Goal: Check status: Check status

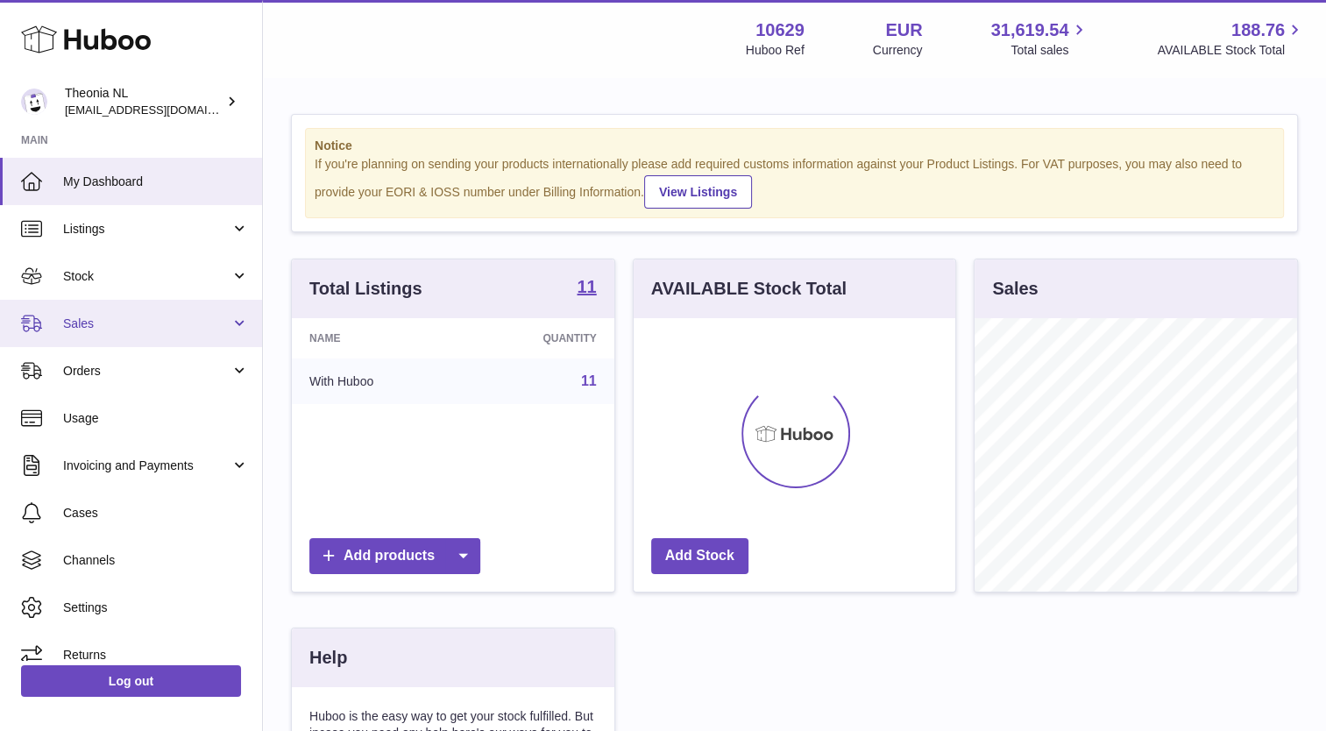
scroll to position [274, 327]
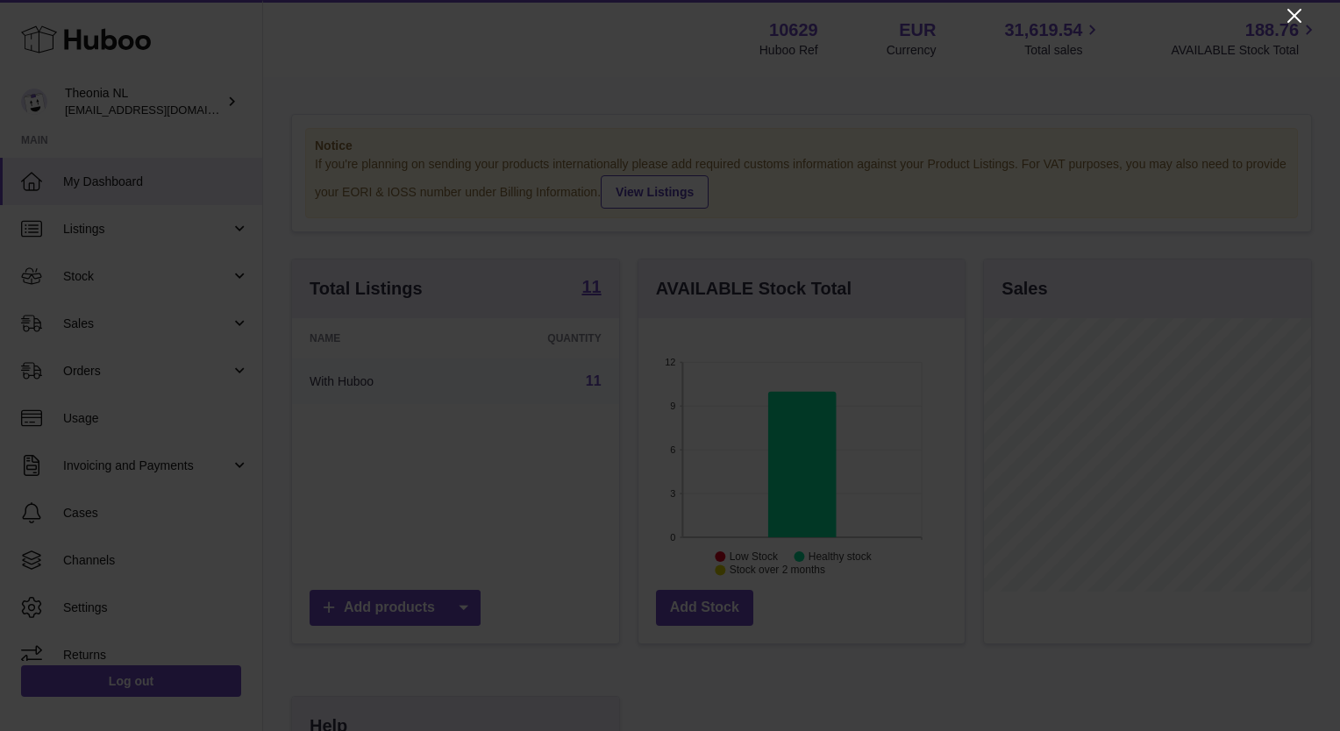
click at [1298, 10] on icon "Close" at bounding box center [1294, 15] width 21 height 21
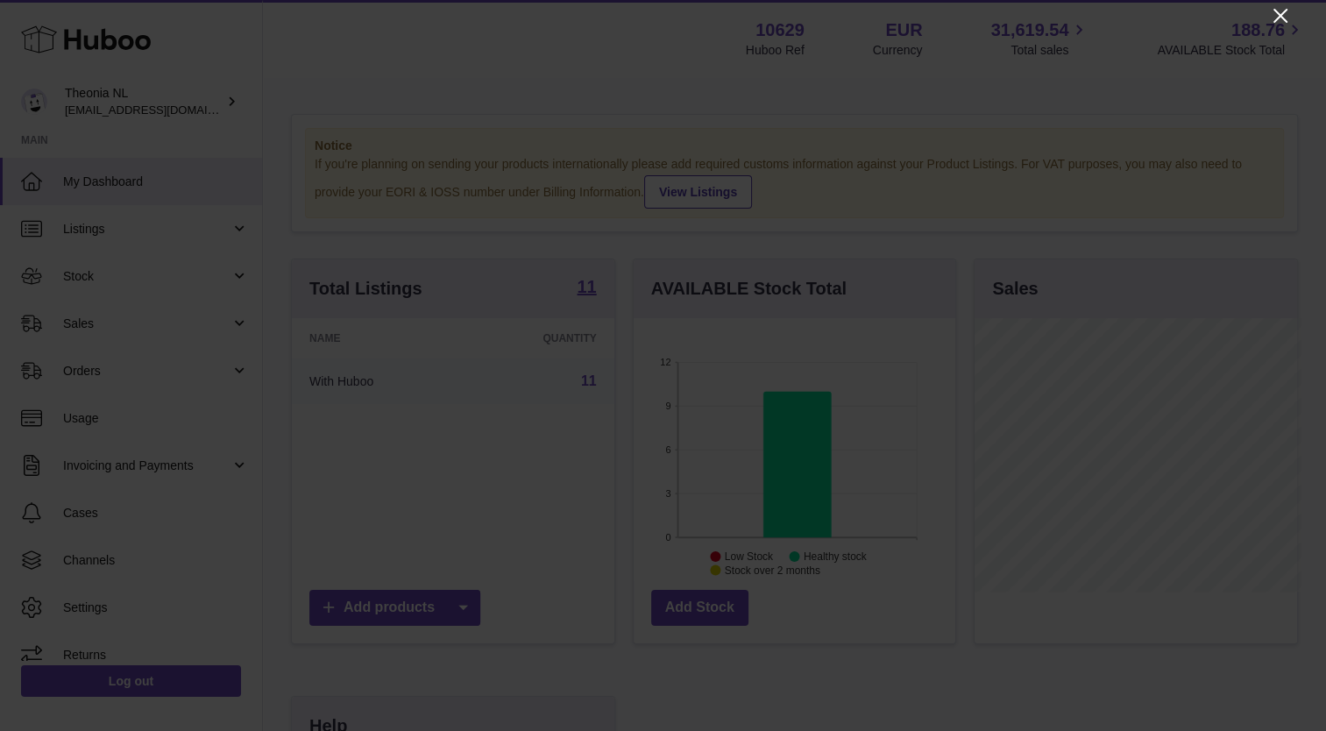
scroll to position [876446, 876397]
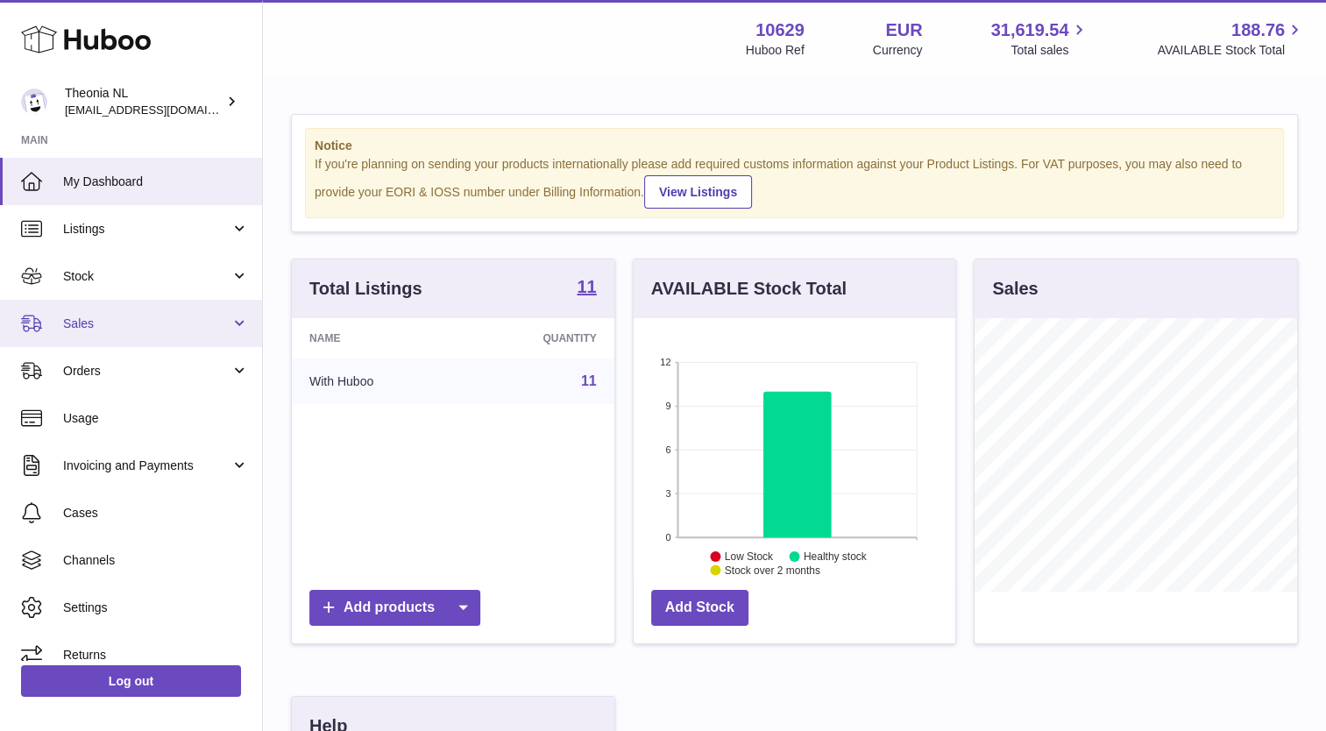
click at [98, 327] on span "Sales" at bounding box center [146, 324] width 167 height 17
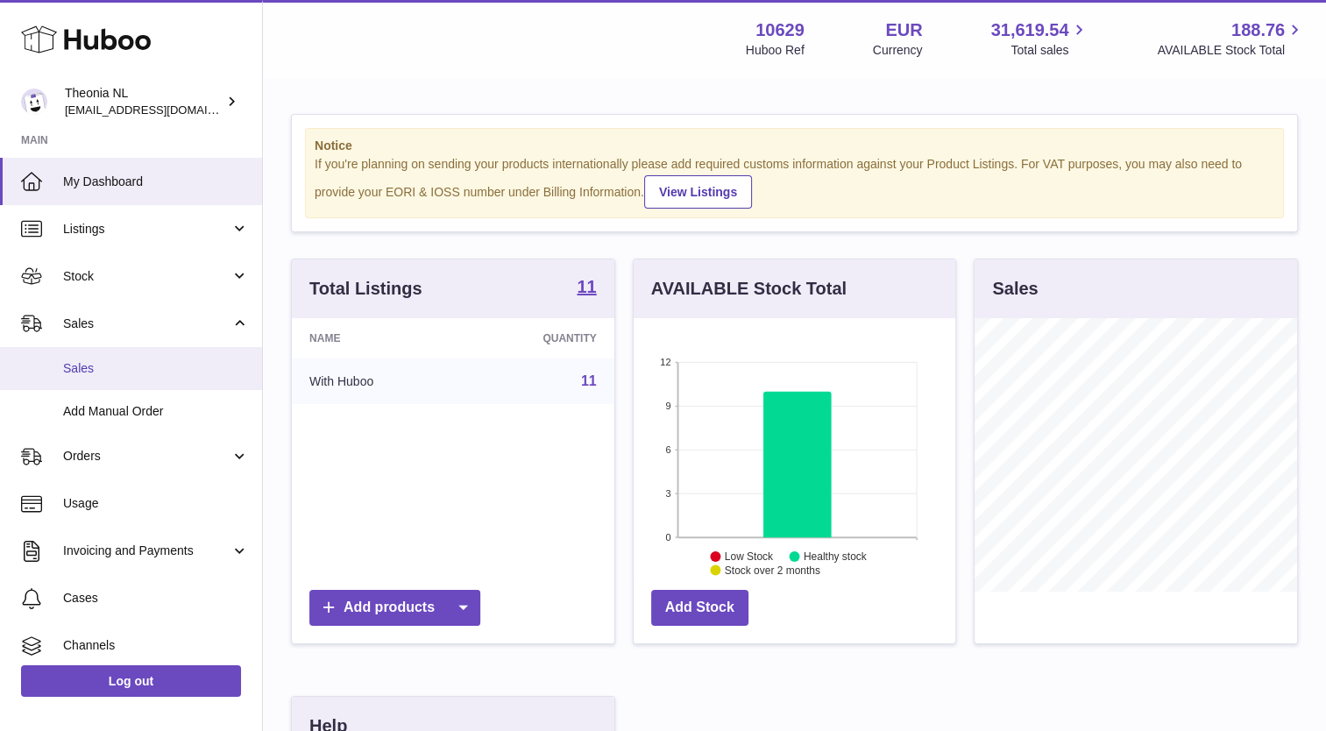
click at [90, 360] on span "Sales" at bounding box center [156, 368] width 186 height 17
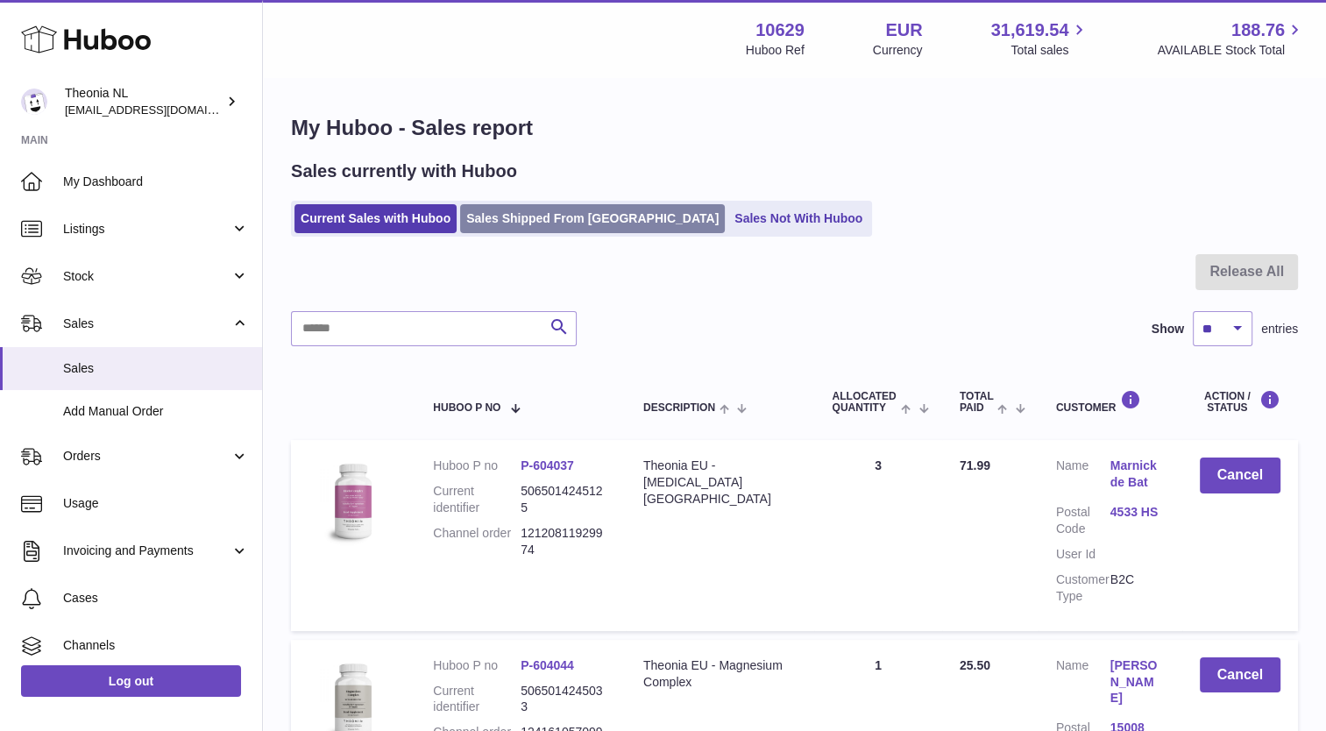
click at [519, 224] on link "Sales Shipped From [GEOGRAPHIC_DATA]" at bounding box center [592, 218] width 265 height 29
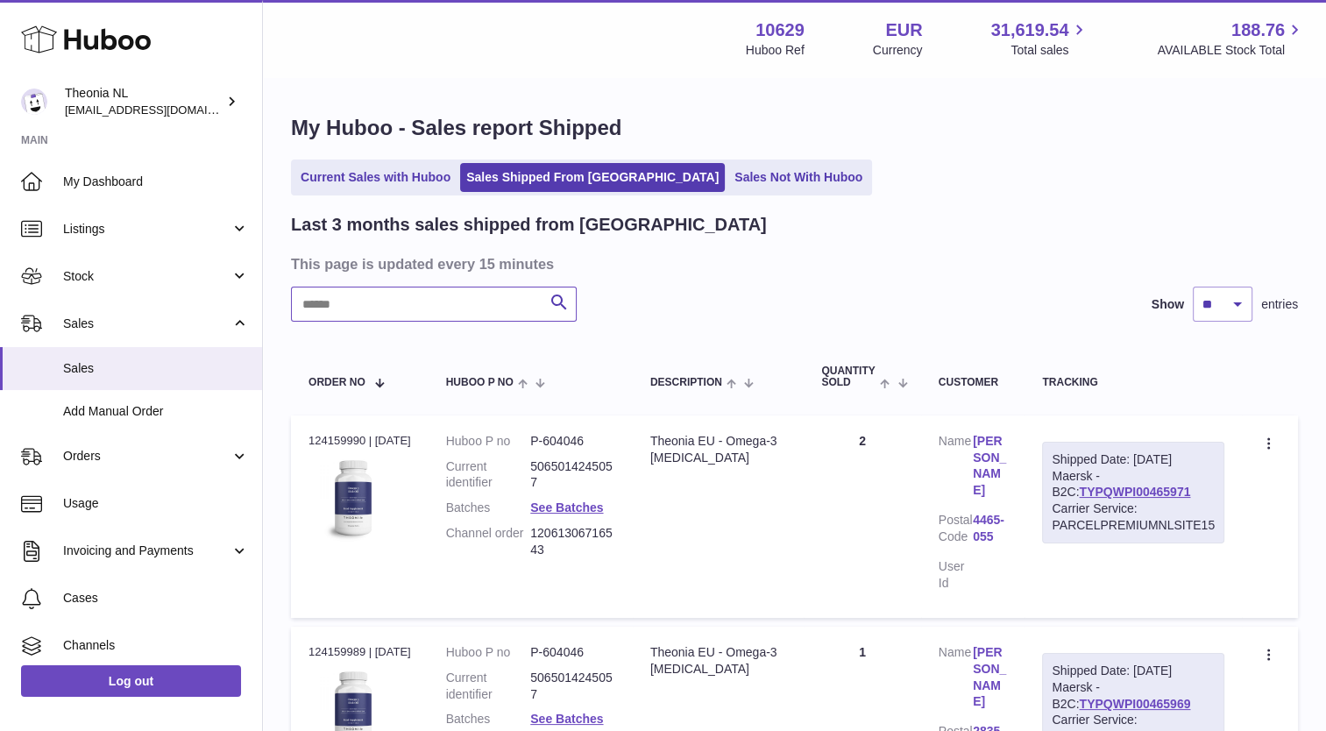
click at [443, 313] on input "text" at bounding box center [434, 304] width 286 height 35
paste input "**********"
type input "**********"
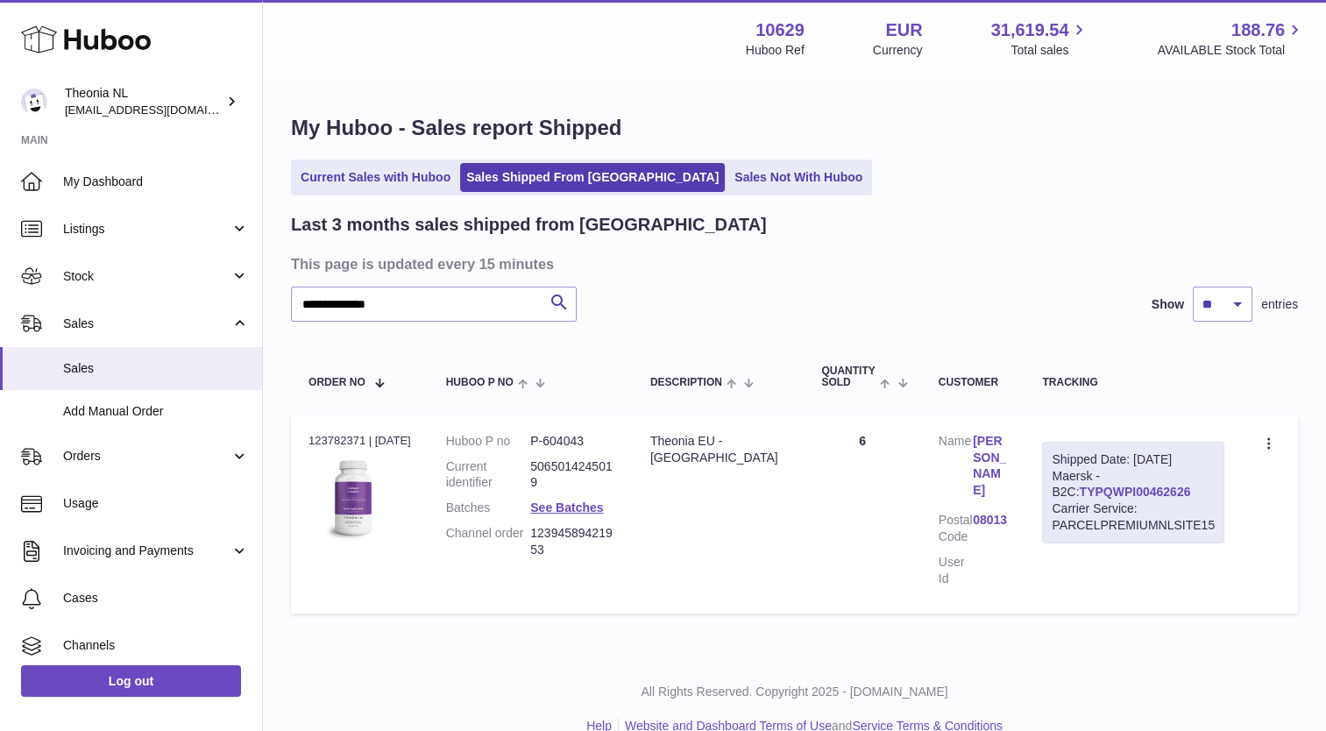
click at [1091, 488] on link "TYPQWPI00462626" at bounding box center [1134, 492] width 111 height 14
click at [1079, 492] on link "TYPQWPI00462626" at bounding box center [1134, 492] width 111 height 14
